Goal: Find specific page/section

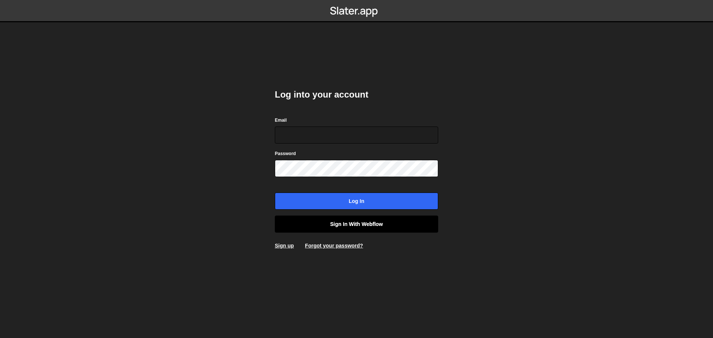
click at [368, 224] on link "Sign in with Webflow" at bounding box center [356, 224] width 163 height 17
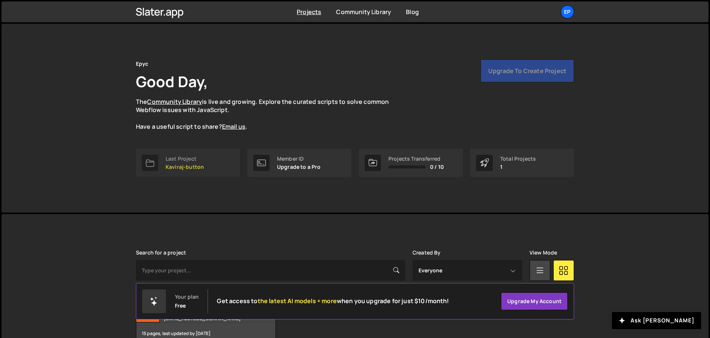
click at [204, 152] on link "Last Project Kaviraj-button" at bounding box center [188, 163] width 104 height 28
